Goal: Communication & Community: Answer question/provide support

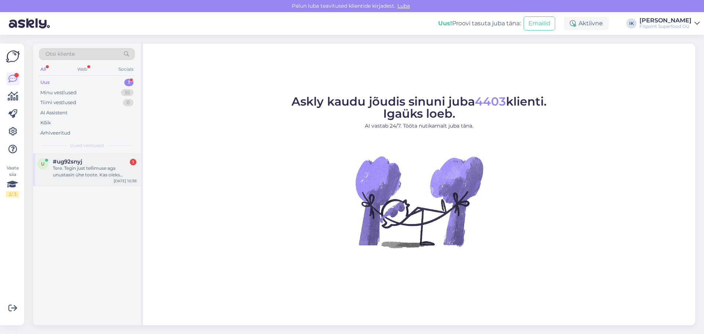
click at [86, 167] on div "Tere. Tegin just tellimuse aga unustasin ühe toote. Kas oleks võimalik minu tel…" at bounding box center [95, 171] width 84 height 13
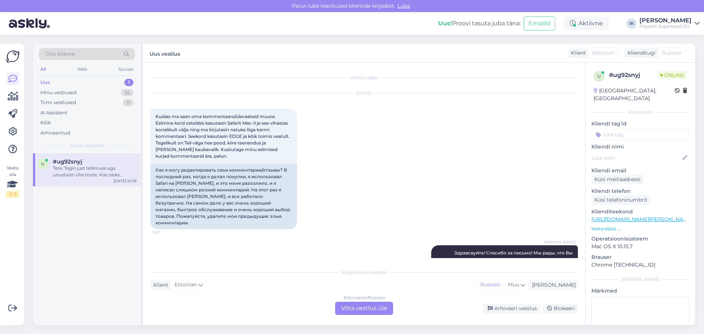
scroll to position [425, 0]
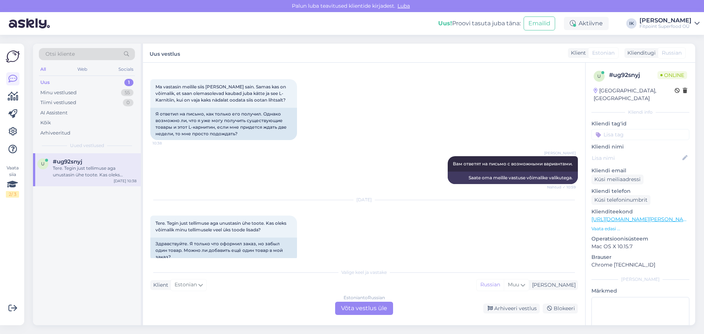
click at [366, 311] on div "Estonian to Russian Võta vestlus üle" at bounding box center [364, 308] width 58 height 13
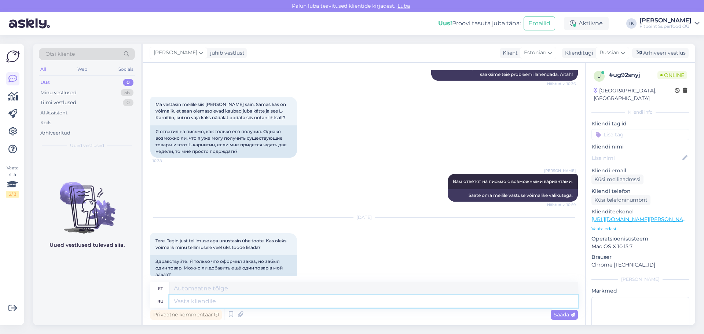
click at [370, 301] on textarea at bounding box center [373, 301] width 408 height 12
type textarea "L"
type textarea "Добрый"
type textarea "Lahke"
type textarea "Добрый день,можно но"
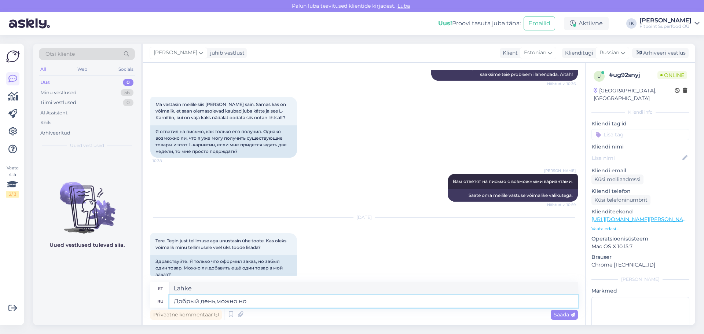
type textarea "Tere päevast, kas tohin?"
type textarea "Добрый день,можно номер з"
type textarea "Tere päevast, kas ma saaksin teie numbri?"
type textarea "Добрый день,можно номер заказа,"
type textarea "Tere päevast, kas ma saaksin tellimuse numbri?"
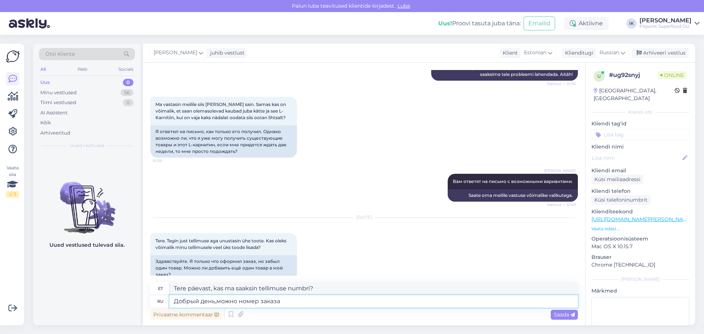
type textarea "Добрый день,можно номер заказа?"
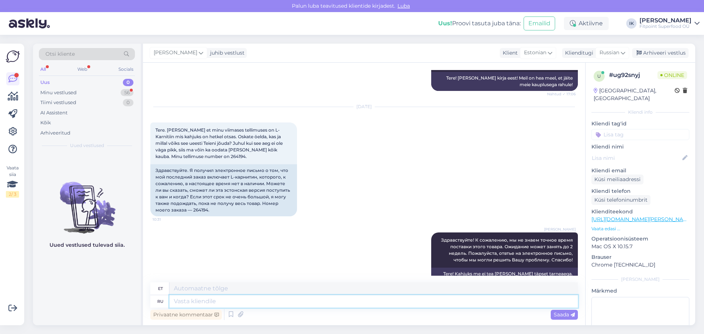
scroll to position [496, 0]
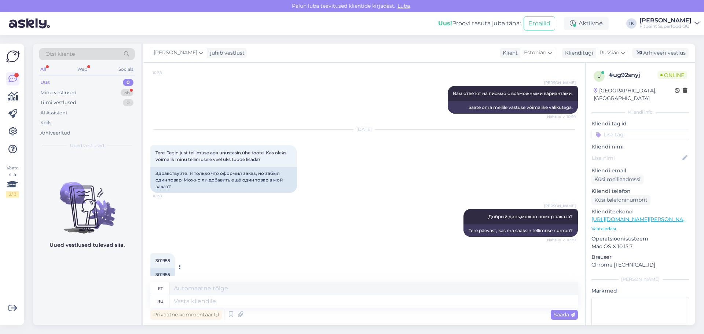
click at [161, 268] on div "301955" at bounding box center [162, 274] width 25 height 12
copy div "301955"
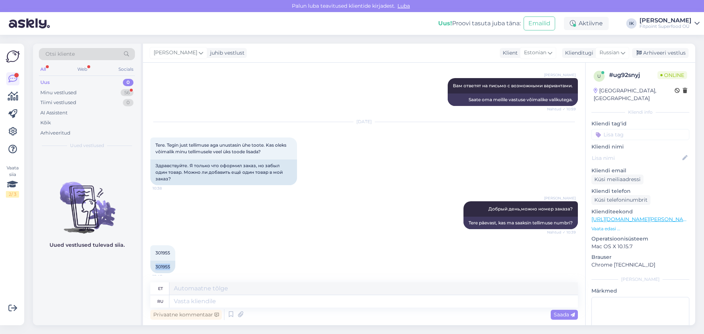
scroll to position [553, 0]
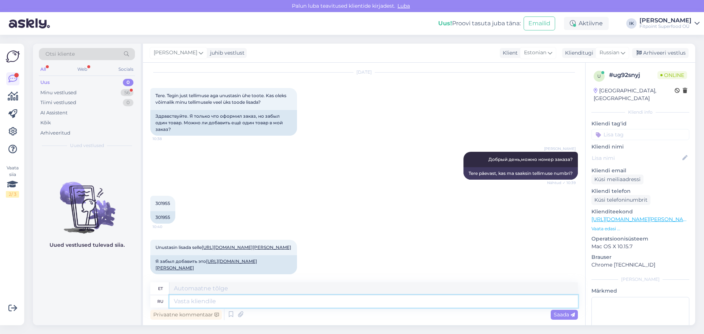
click at [244, 303] on textarea at bounding box center [373, 301] width 408 height 12
click at [251, 258] on link "[URL][DOMAIN_NAME][PERSON_NAME]" at bounding box center [206, 264] width 102 height 12
click at [199, 303] on textarea at bounding box center [373, 301] width 408 height 12
type textarea "Мы"
type textarea "Meie"
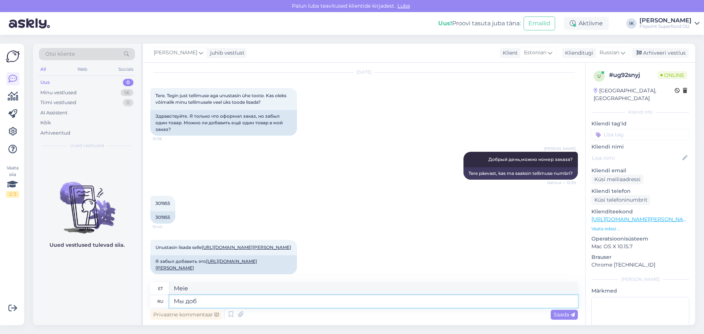
type textarea "Мы доба"
type textarea "Me oleme valmis"
type textarea "Мы добавим"
type textarea "Me lisame"
type textarea "Мы добавим товар к"
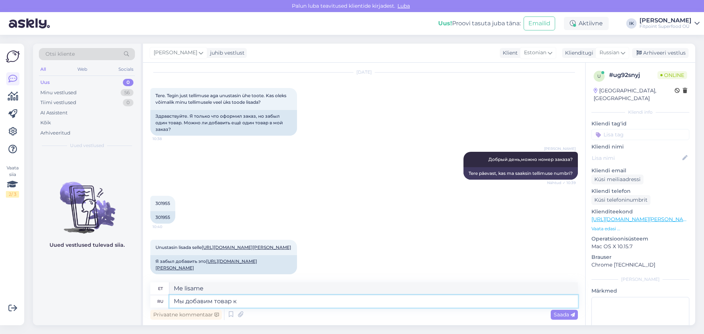
type textarea "Lisame toote juurde"
type textarea "Мы добавим товар к [PERSON_NAME]"
type textarea "Lisame toote valikusse"
type textarea "Мы добавим товар к вашему за"
type textarea "Lisame toote teie valikusse"
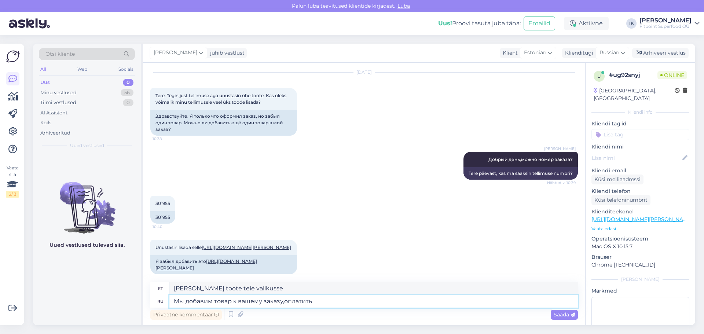
type textarea "Мы добавим товар к вашему заказу,оплатить с"
type textarea "Lisame toote teie tellimusele, tasute"
type textarea "Мы добавим товар к вашему заказу,оплатить смодете в"
type textarea "Lisame toote teie tellimusele, saate maksta"
type textarea "Мы добавим товар к вашему заказу,оплатить смодете в авт"
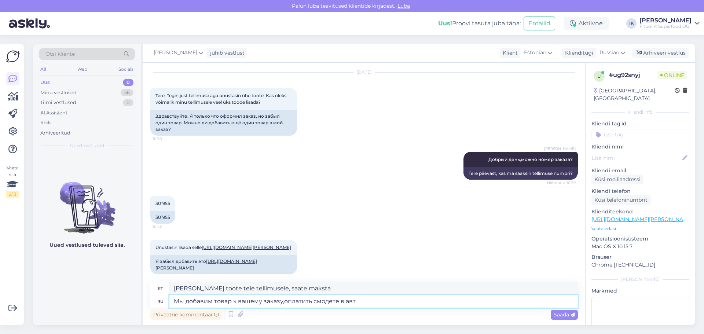
type textarea "Lisame toote teie tellimusele, saate maksta sissemakse vormis."
type textarea "Мы добавим товар к вашему заказу,оплатить смодете в автомае"
type textarea "Lisame toote teie tellimusele, saate maksta automaatselt"
type textarea "Мы добавим товар к вашему заказу,оплатить смодете в автомате пр"
type textarea "Lisame toote teie tellimusele, saate maksta automaadis"
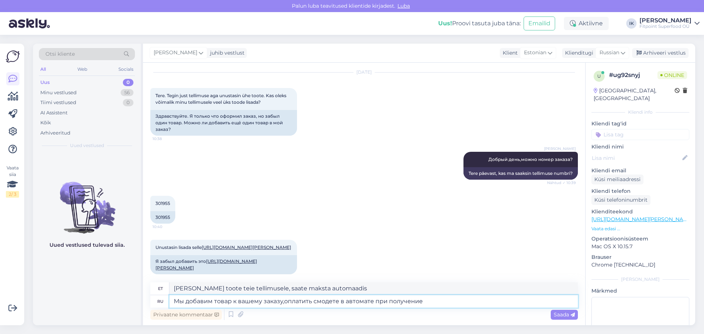
type textarea "Мы добавим товар к вашему заказу,оплатить смодете в автомате при получение"
type textarea "Lisame toote teie tellimusele, saate maksta automaadis kättesaamisel"
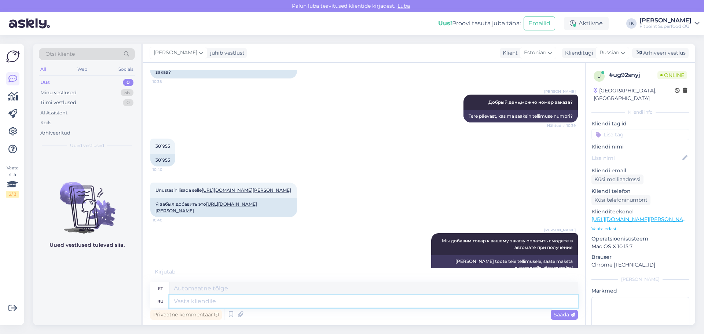
scroll to position [654, 0]
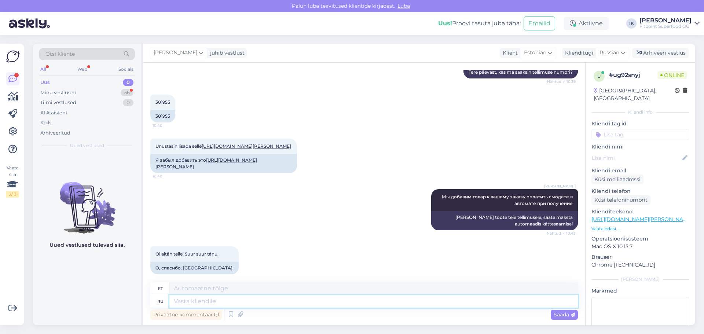
click at [198, 299] on textarea at bounding box center [373, 301] width 408 height 12
type textarea "H"
type textarea "Рад"
type textarea "Rõõmus"
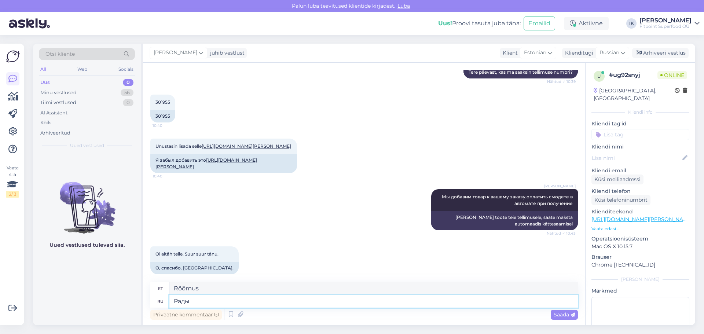
type textarea "Рады ч"
type textarea "Meil on hea meel"
type textarea "Рады что"
type textarea "Meil on hea meel, et"
type textarea "Рады что смогли пом"
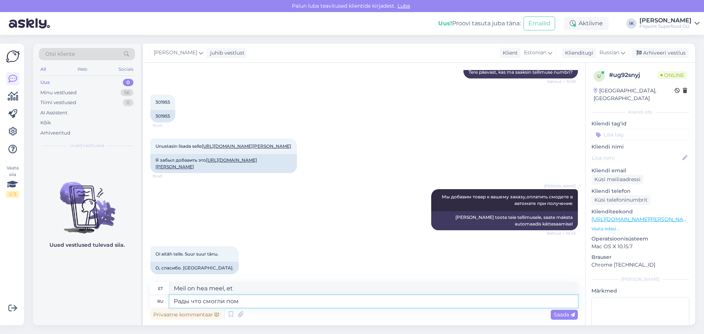
type textarea "Hea meel, et saime"
type textarea "Рады что смогли помоь"
type textarea "Hea meel, et saime aidata"
type textarea "Рады что смогли помочь"
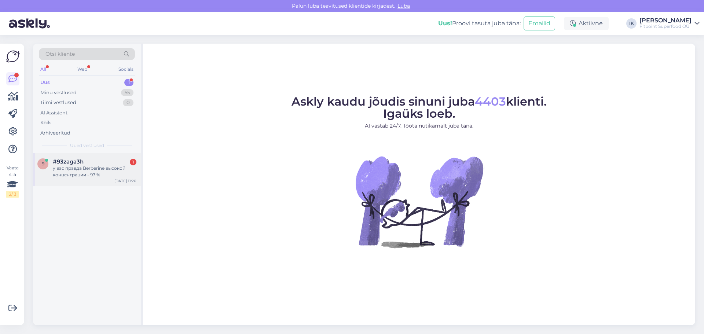
click at [108, 167] on div "у вас правда Berberine высокой концентрации - 97 %" at bounding box center [95, 171] width 84 height 13
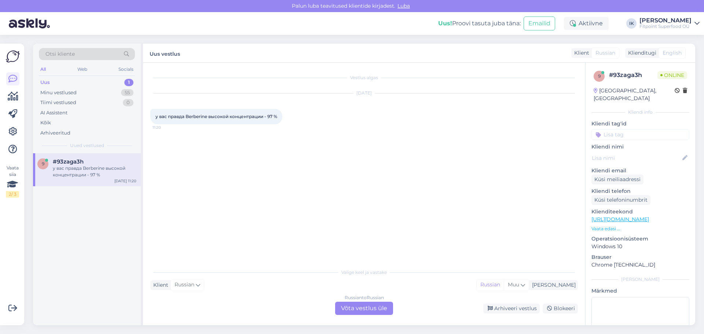
click at [649, 216] on link "[URL][DOMAIN_NAME]" at bounding box center [620, 219] width 58 height 7
click at [366, 314] on div "Russian to Russian Võta vestlus üle" at bounding box center [364, 308] width 58 height 13
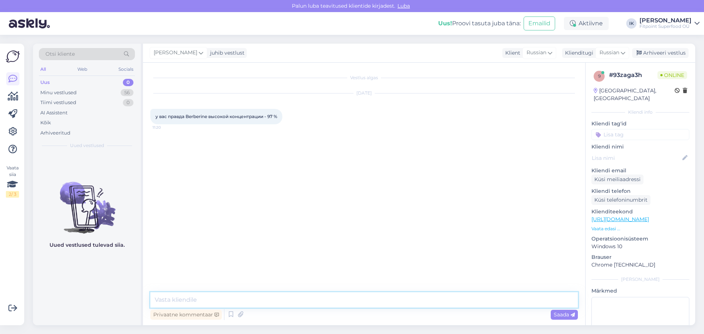
click at [364, 300] on textarea at bounding box center [363, 299] width 427 height 15
type textarea "L"
paste textarea "Ингредиенты: Экстракт корня барбариса (Berberis aristata DC.), стандартизирован…"
type textarea "Добрый день,производитель уточняет такую информацию-Ингредиенты: Экстракт корня…"
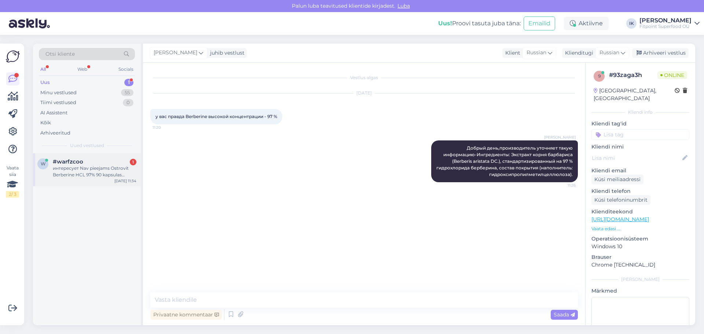
click at [96, 165] on div "интересует Nav pieejams Ostrovit Berberine HCL 97% 90 kapsulas fotogrāfija Ostr…" at bounding box center [95, 171] width 84 height 13
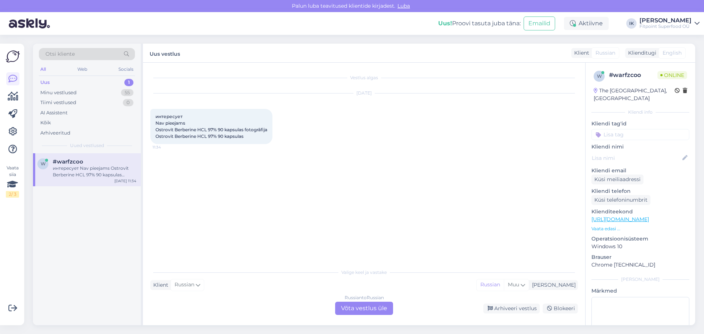
click at [368, 305] on div "Russian to Russian Võta vestlus üle" at bounding box center [364, 308] width 58 height 13
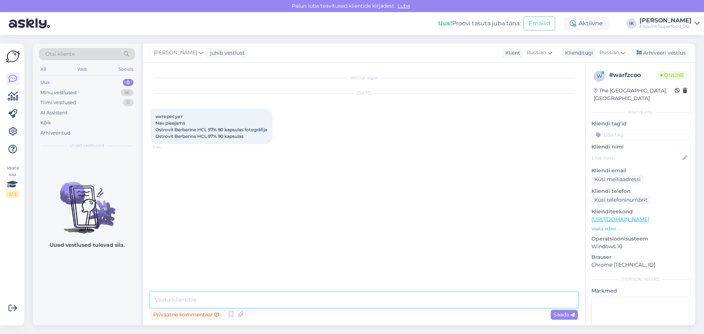
click at [379, 304] on textarea at bounding box center [363, 299] width 427 height 15
click at [312, 297] on textarea at bounding box center [363, 299] width 427 height 15
click at [543, 51] on span "Russian" at bounding box center [536, 53] width 20 height 8
drag, startPoint x: 346, startPoint y: 174, endPoint x: 351, endPoint y: 169, distance: 7.8
click at [346, 174] on div "Vestlus algas [DATE] интересует Nav pieejams Ostrovit Berberine HCL 97% 90 kaps…" at bounding box center [367, 177] width 434 height 215
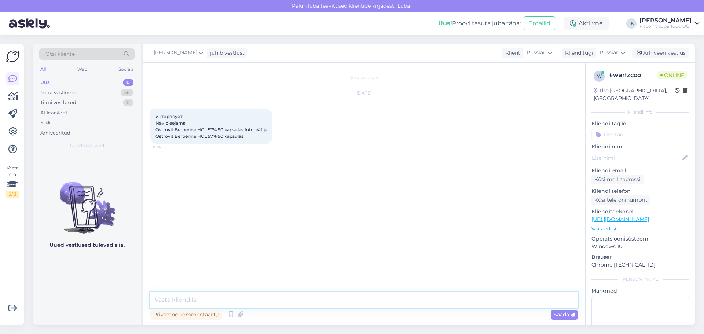
click at [329, 302] on textarea at bounding box center [363, 299] width 427 height 15
type textarea "Добрый день,данный товар на данный момент закончился"
click at [644, 216] on link "[URL][DOMAIN_NAME]" at bounding box center [620, 219] width 58 height 7
click at [591, 216] on link "[URL][DOMAIN_NAME]" at bounding box center [620, 219] width 58 height 7
click at [347, 296] on textarea "Добрый день,данный товар на данный момент закончился" at bounding box center [363, 299] width 427 height 15
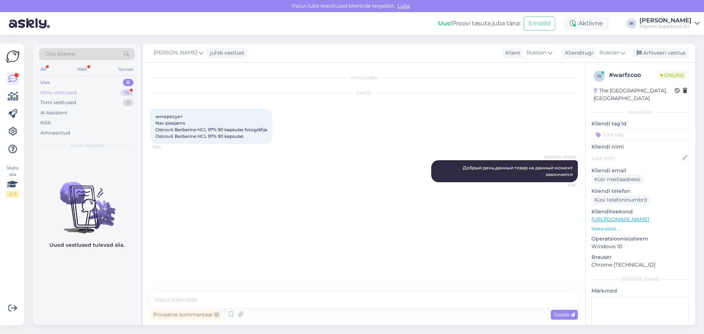
click at [71, 92] on div "Minu vestlused" at bounding box center [58, 92] width 36 height 7
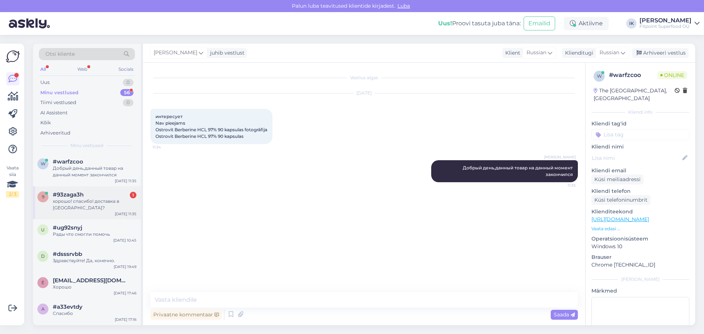
click at [85, 201] on div "хорошо! спасибо! доставка в [GEOGRAPHIC_DATA]?" at bounding box center [95, 204] width 84 height 13
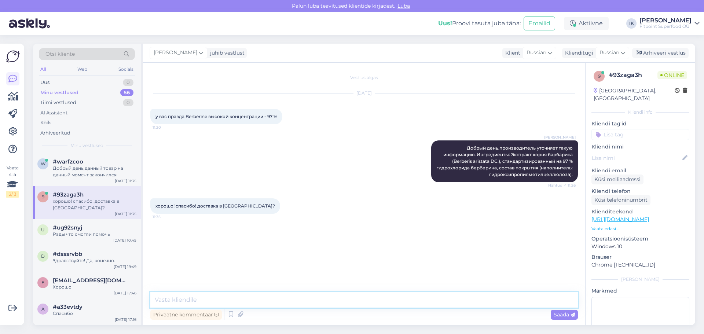
click at [326, 298] on textarea at bounding box center [363, 299] width 427 height 15
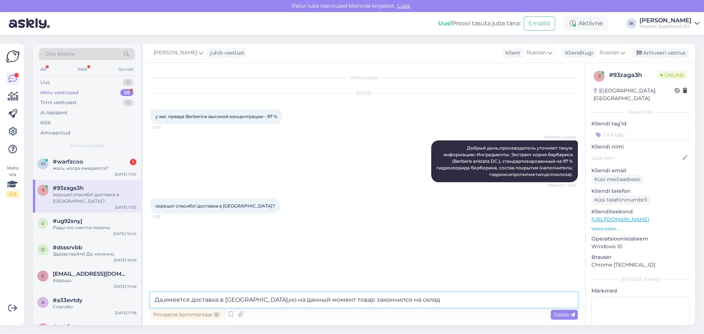
type textarea "Да,имеется доставка в [GEOGRAPHIC_DATA],но на данный момент товар закончился на…"
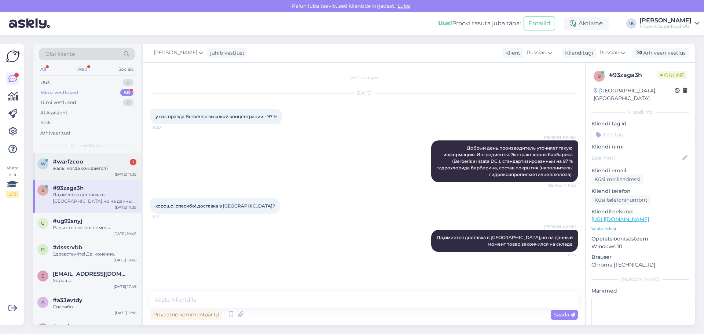
click at [90, 168] on div "жаль, когда ожидается?" at bounding box center [95, 168] width 84 height 7
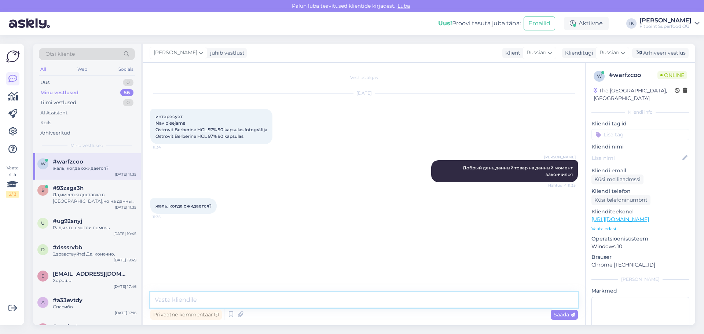
click at [333, 302] on textarea at bounding box center [363, 299] width 427 height 15
click at [198, 302] on textarea "Надеемся в теечние 2 недель" at bounding box center [363, 299] width 427 height 15
click at [209, 301] on textarea "Надеемся в течечние 2 недель" at bounding box center [363, 299] width 427 height 15
click at [184, 299] on textarea "Надеемся в течение 2 недель" at bounding box center [363, 299] width 427 height 15
click at [265, 303] on textarea "Надеемся, в течение 2 недель" at bounding box center [363, 299] width 427 height 15
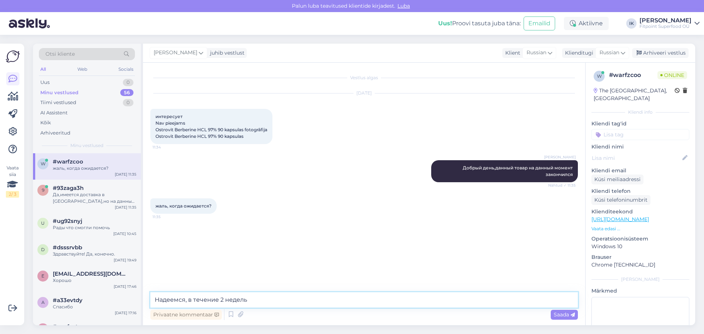
click at [218, 299] on textarea "Надеемся, в течение 2 недель" at bounding box center [363, 299] width 427 height 15
type textarea "Надеемся, в течение 1- 2 недель"
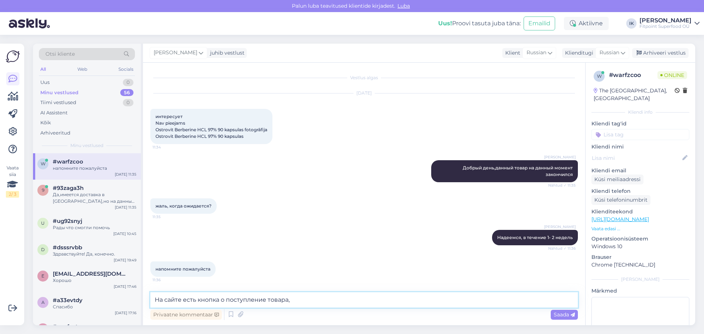
type textarea "На сайте есть кнопка о поступление товара"
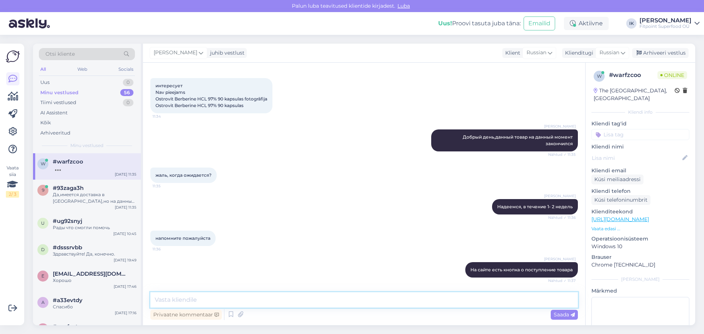
scroll to position [69, 0]
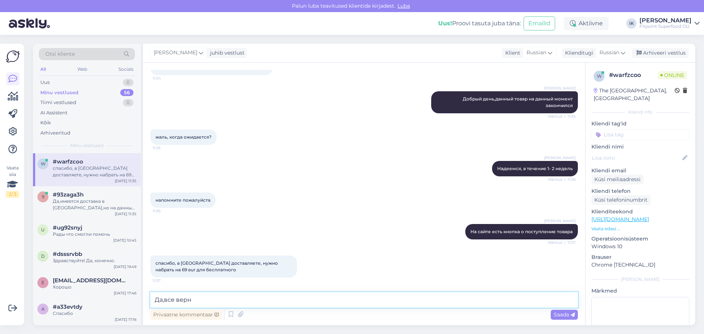
type textarea "Да,все верно"
